Goal: Browse casually

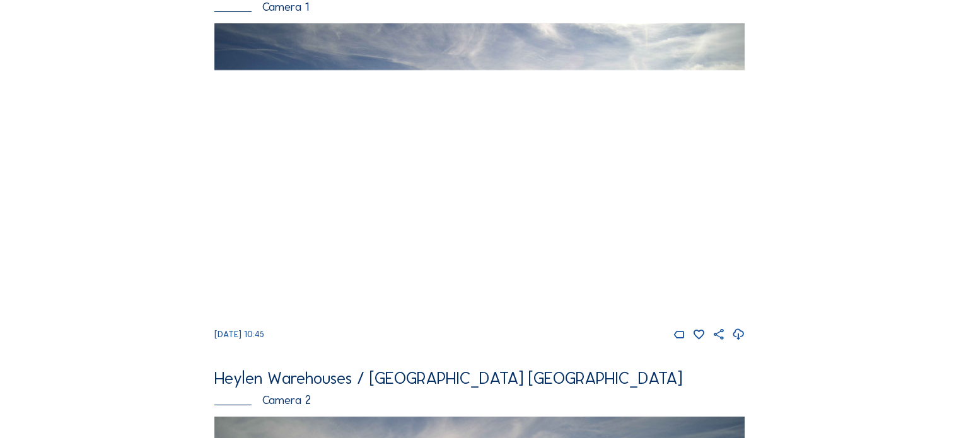
scroll to position [126, 0]
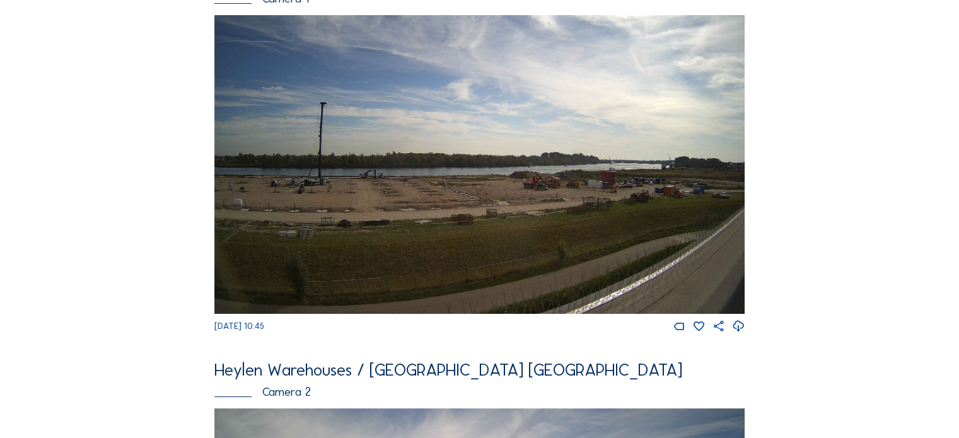
click at [482, 150] on img at bounding box center [479, 164] width 530 height 298
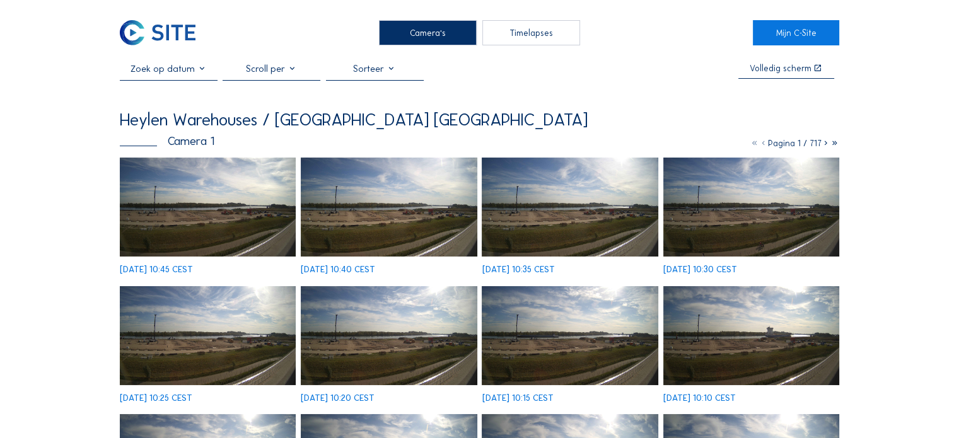
click at [211, 201] on img at bounding box center [208, 207] width 176 height 99
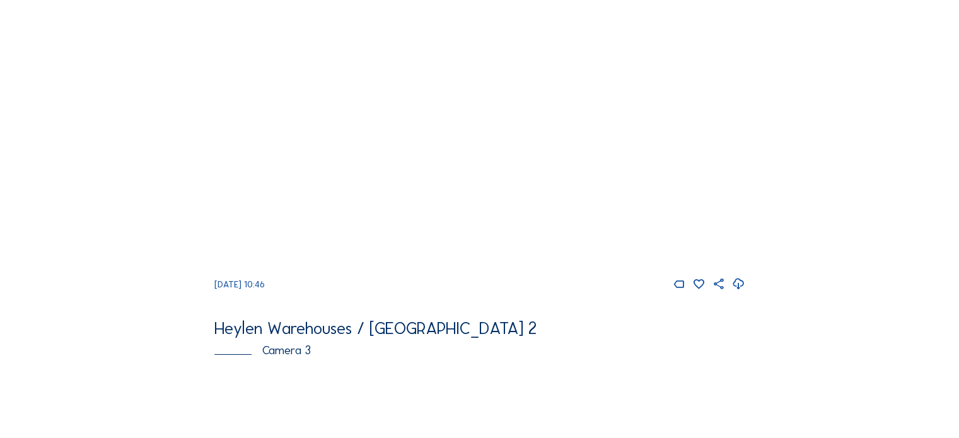
scroll to position [4123, 0]
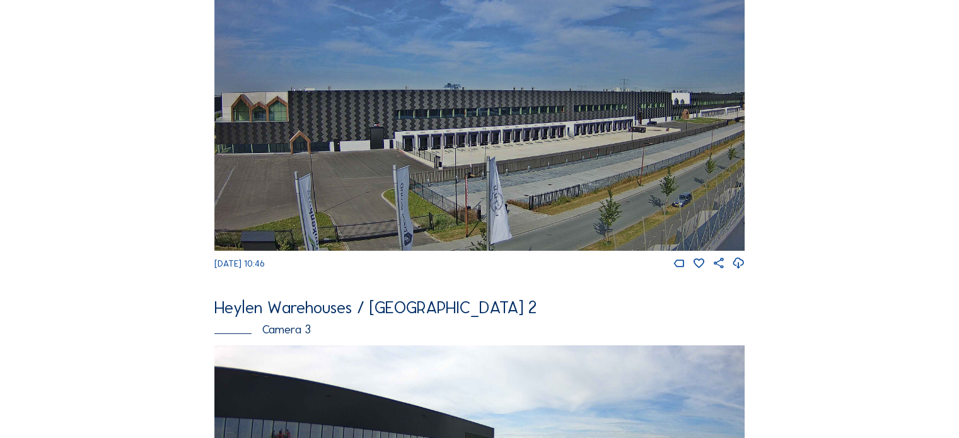
click at [409, 197] on img at bounding box center [479, 101] width 530 height 300
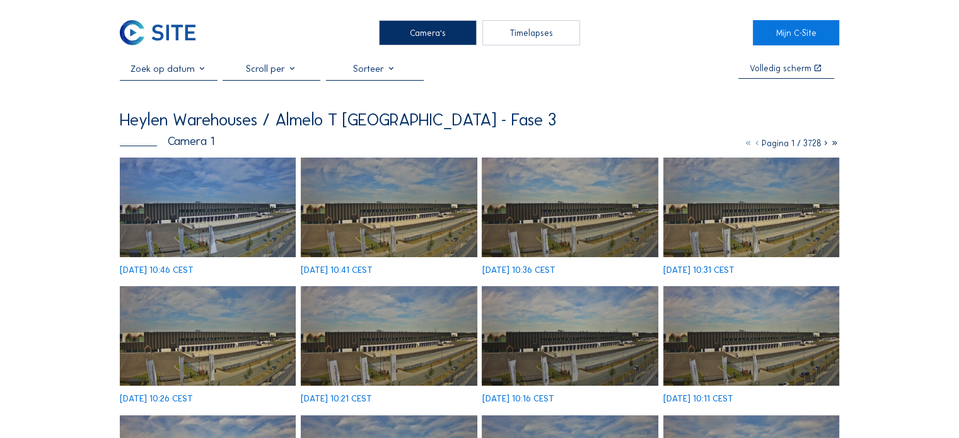
click at [236, 199] on img at bounding box center [208, 208] width 176 height 100
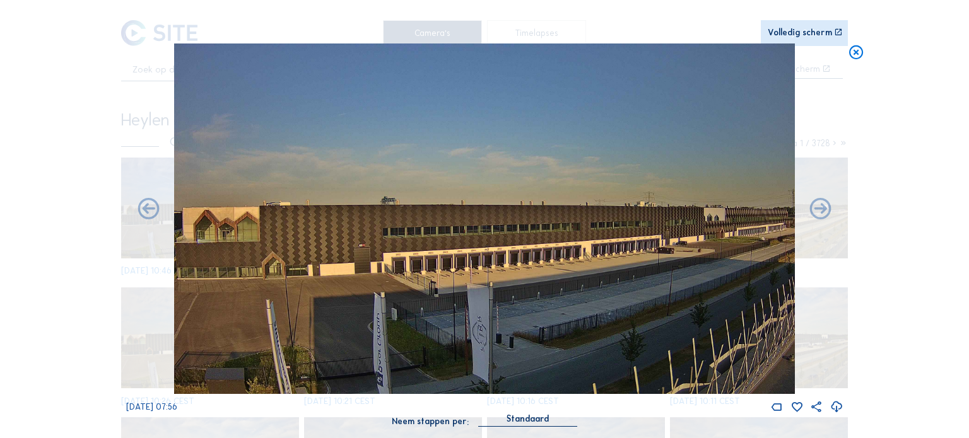
click at [3, 256] on div "Scroll om door de tijd te reizen | Druk op de 'Alt'-knop + scroll om te Zoomen …" at bounding box center [484, 219] width 969 height 438
